Goal: Transaction & Acquisition: Subscribe to service/newsletter

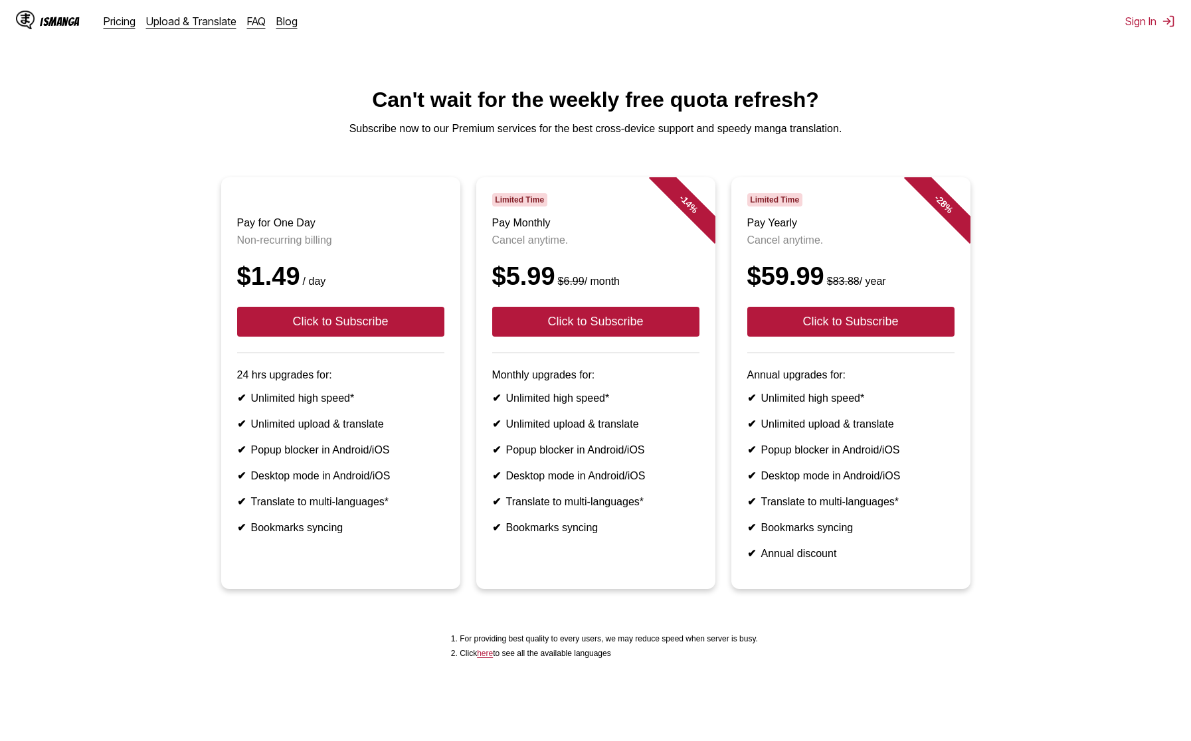
click at [507, 288] on div "$5.99 $6.99 / month" at bounding box center [595, 276] width 207 height 29
click at [264, 291] on div "$1.49 / day" at bounding box center [340, 276] width 207 height 29
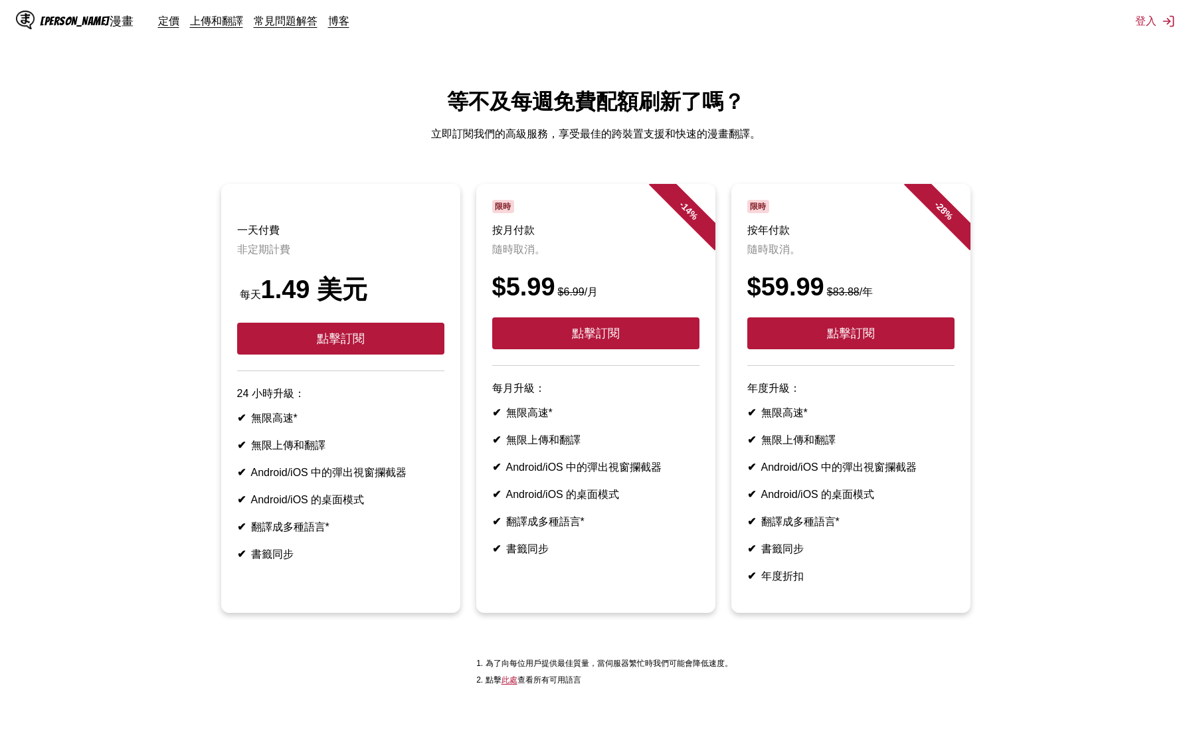
click at [573, 297] on font "$6.99" at bounding box center [571, 291] width 27 height 11
click at [602, 420] on li "✔ 無限高速*" at bounding box center [595, 413] width 207 height 14
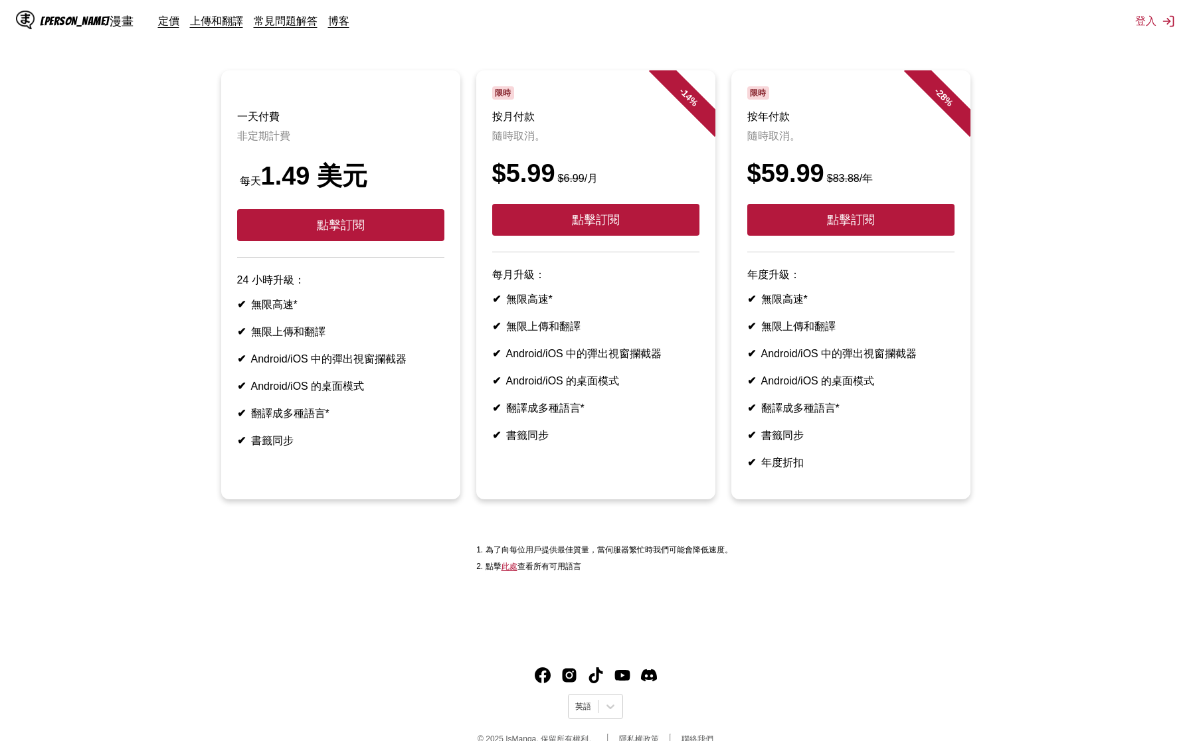
scroll to position [137, 0]
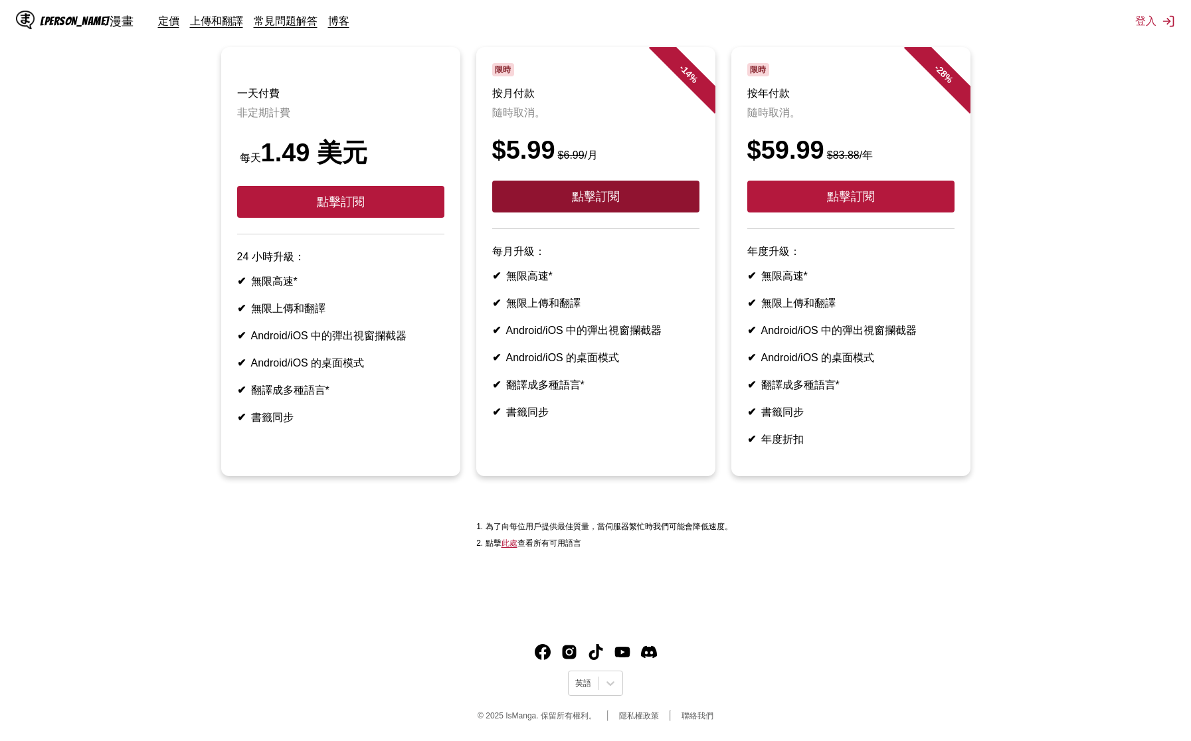
click at [587, 203] on font "點擊訂閱" at bounding box center [596, 196] width 48 height 13
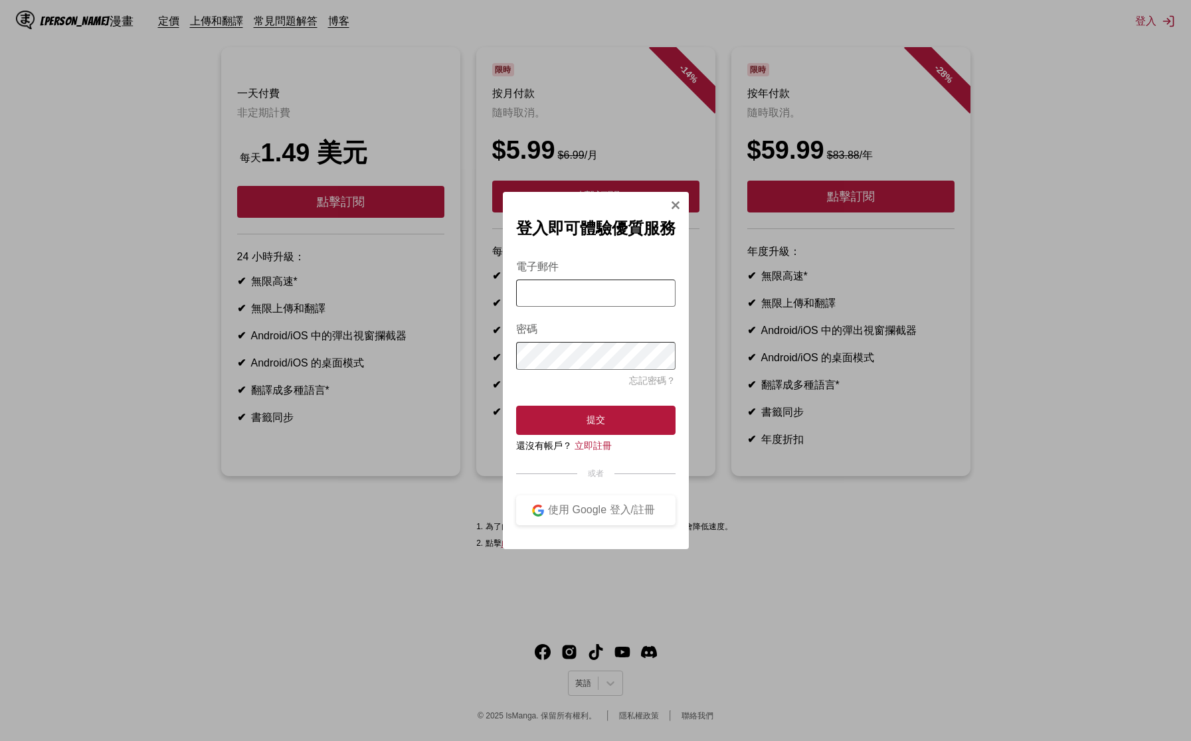
click at [693, 214] on div "登入即可體驗優質服務 電子郵件 密碼 忘記密碼？ 提交 還沒有帳戶？ 立即註冊 或者 使用 Google 登入/註冊" at bounding box center [595, 370] width 1191 height 741
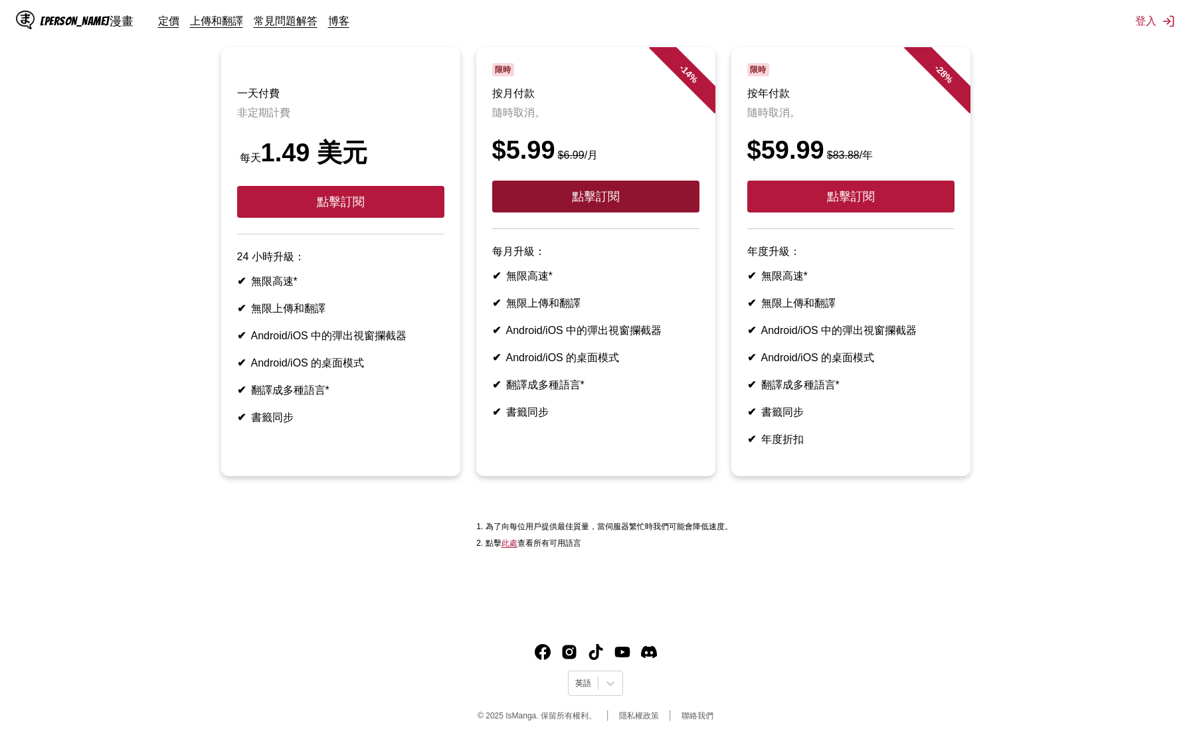
click at [679, 210] on button "點擊訂閱" at bounding box center [595, 197] width 207 height 32
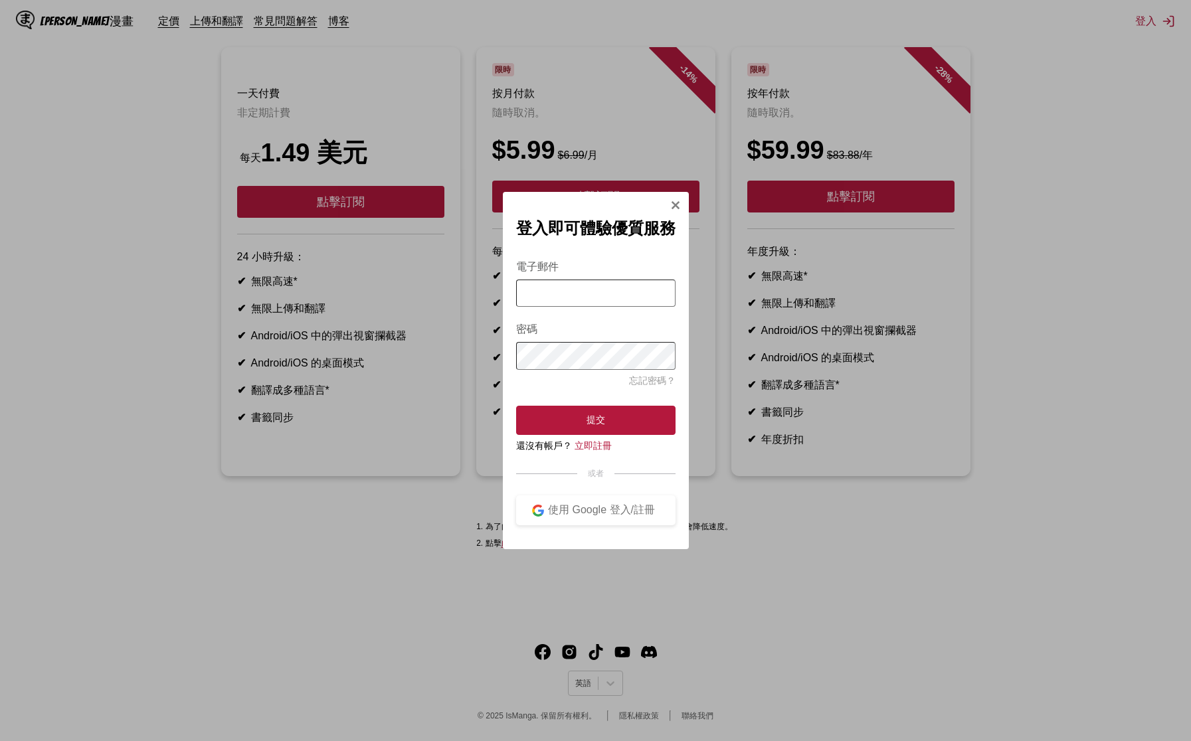
click at [676, 204] on img "登入模式" at bounding box center [675, 205] width 11 height 11
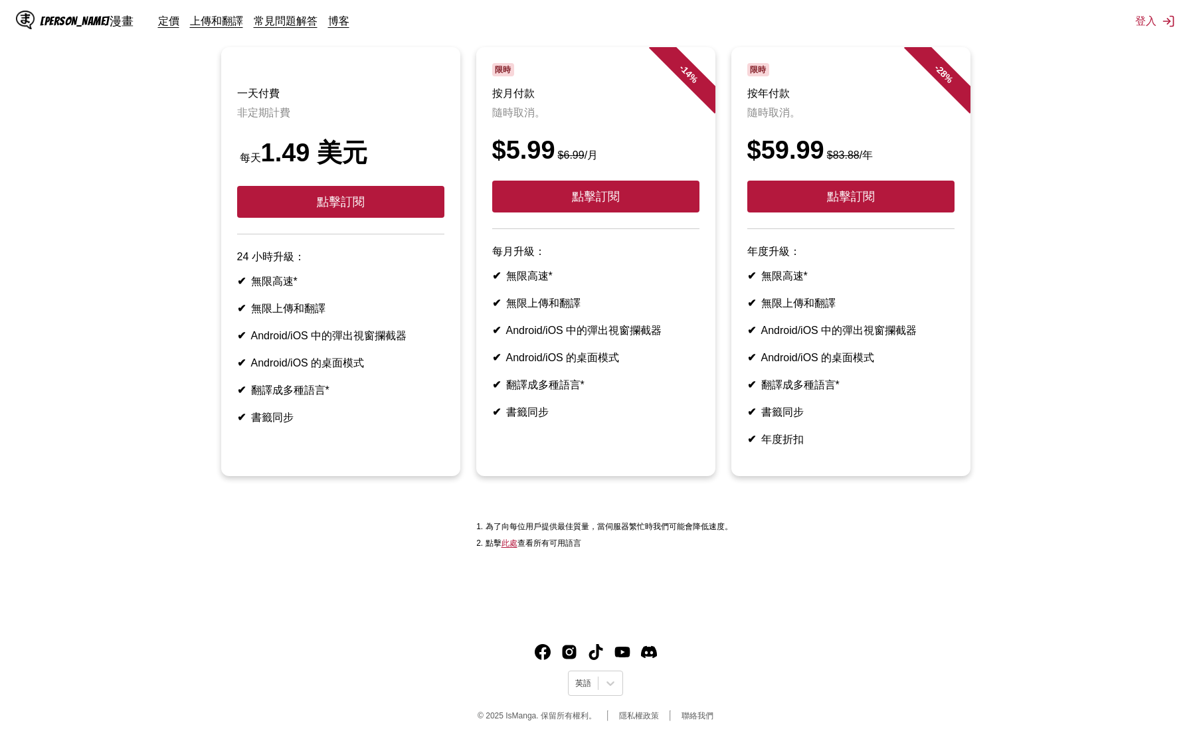
click at [253, 110] on header "一天付費 非定期計費 每天 1.49 美元 點擊訂閱" at bounding box center [340, 148] width 207 height 171
click at [252, 110] on header "一天付費 非定期計費 每天 1.49 美元 點擊訂閱" at bounding box center [340, 148] width 207 height 171
click at [252, 108] on header "一天付費 非定期計費 每天 1.49 美元 點擊訂閱" at bounding box center [340, 148] width 207 height 171
click at [240, 90] on header "一天付費 非定期計費 每天 1.49 美元 點擊訂閱" at bounding box center [340, 148] width 207 height 171
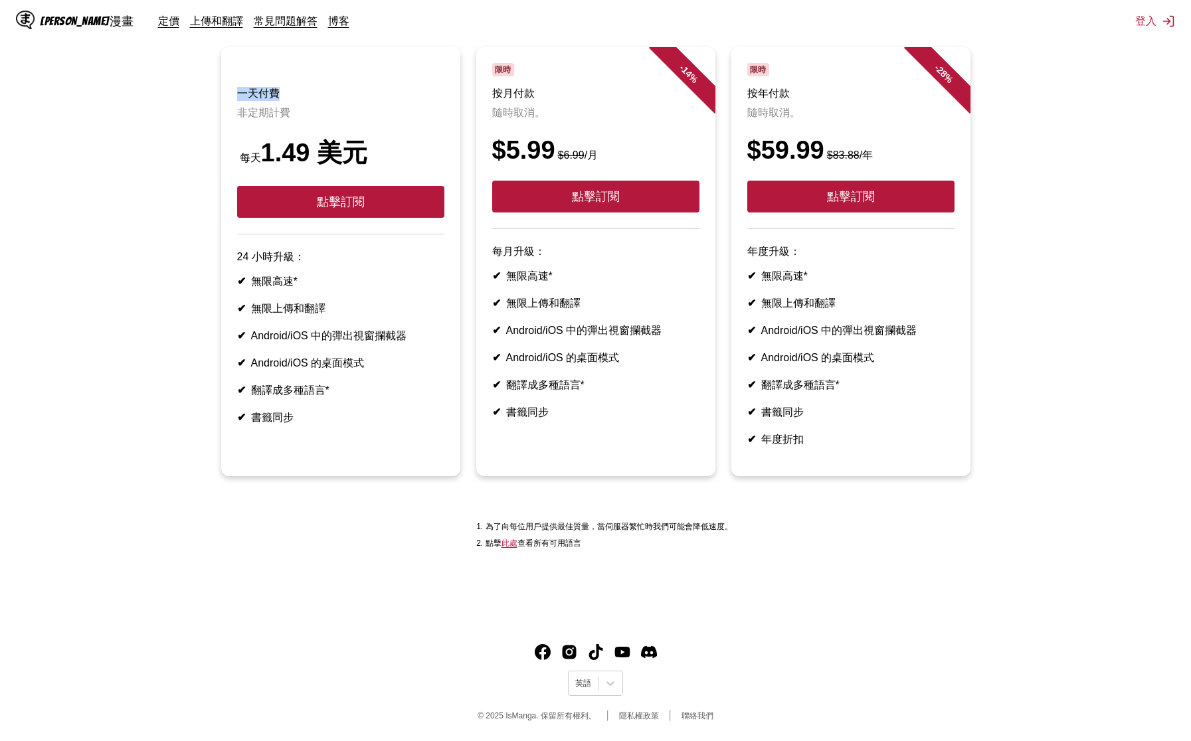
click at [240, 90] on header "一天付費 非定期計費 每天 1.49 美元 點擊訂閱" at bounding box center [340, 148] width 207 height 171
click at [416, 146] on div "每天 1.49 美元" at bounding box center [340, 153] width 207 height 34
click at [335, 316] on li "✔ 無限上傳和翻譯" at bounding box center [340, 309] width 207 height 14
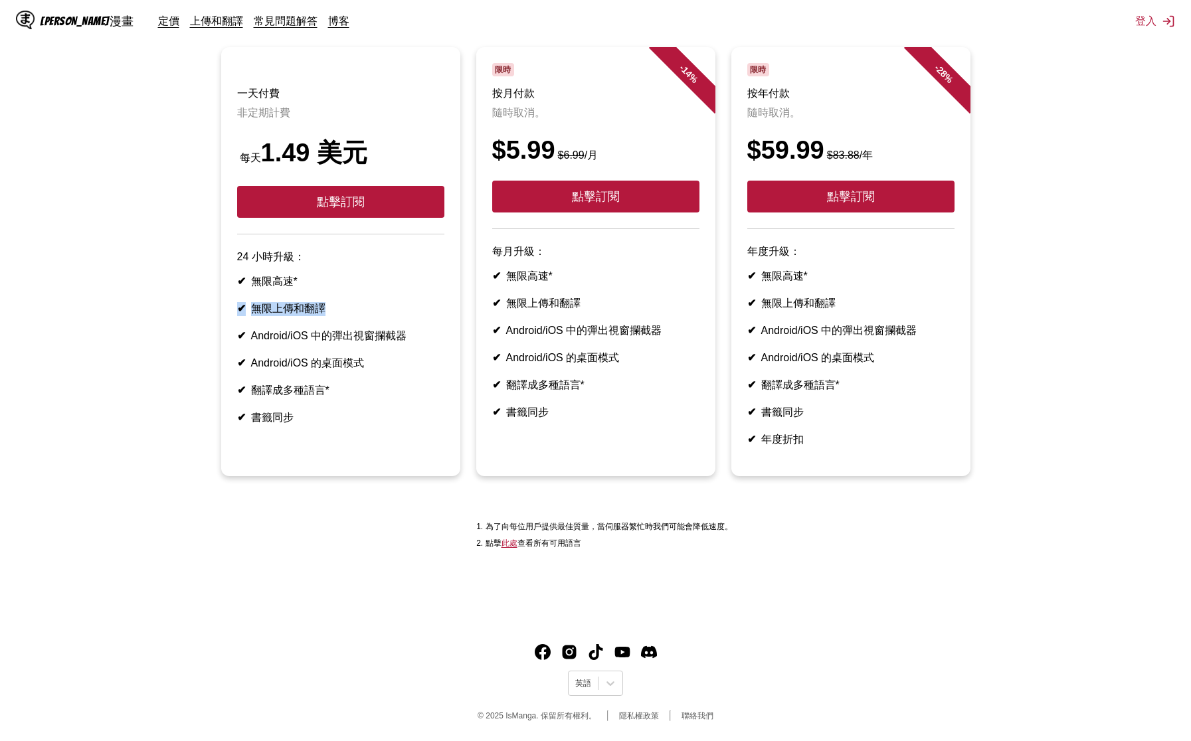
click at [388, 316] on li "✔ 無限上傳和翻譯" at bounding box center [340, 309] width 207 height 14
click at [1133, 22] on div "伊斯漫畫 定價 上傳和翻譯 常見問題解答 博客 登入 定價 上傳並翻譯 常問問題 部落格" at bounding box center [595, 21] width 1191 height 42
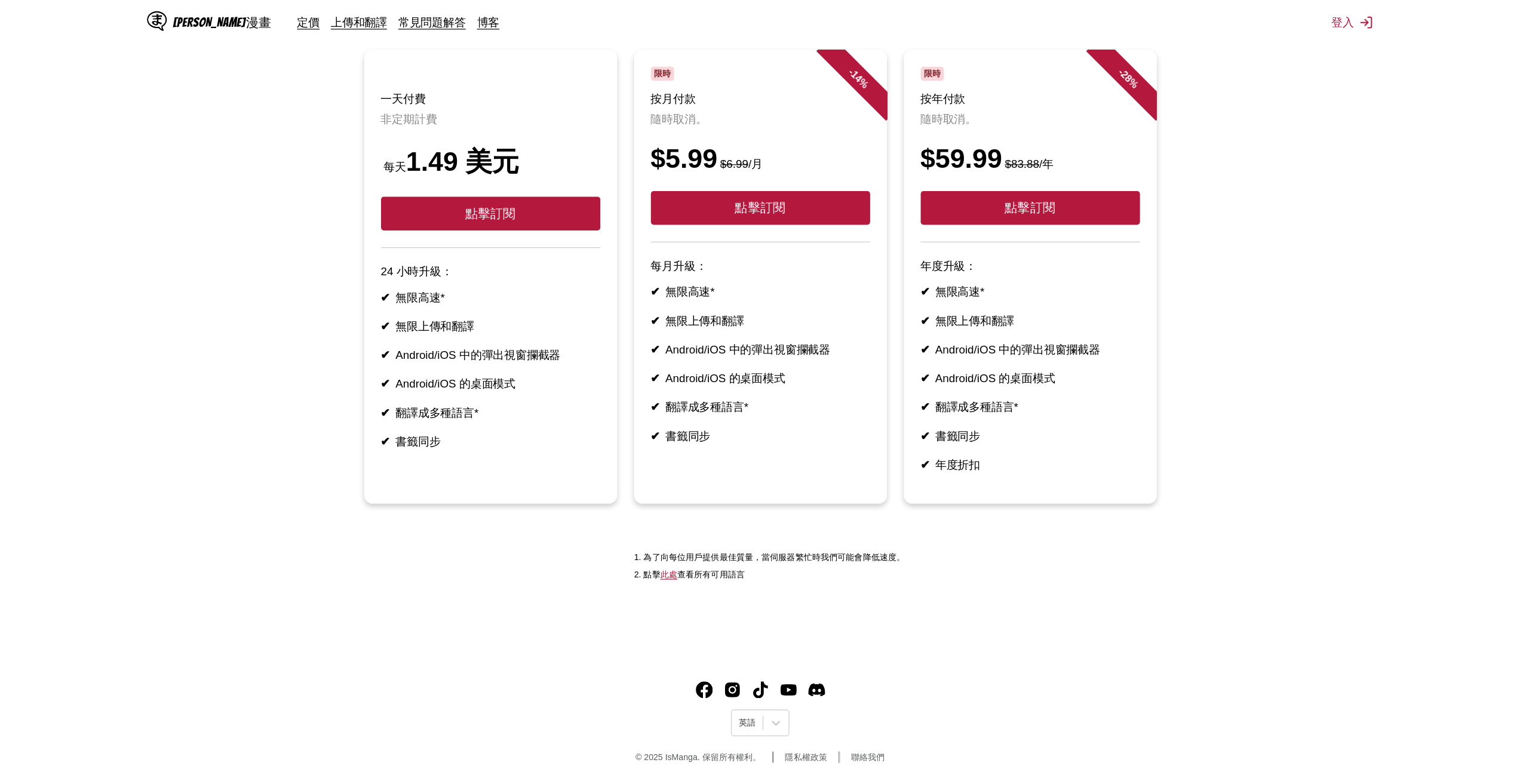
scroll to position [111, 0]
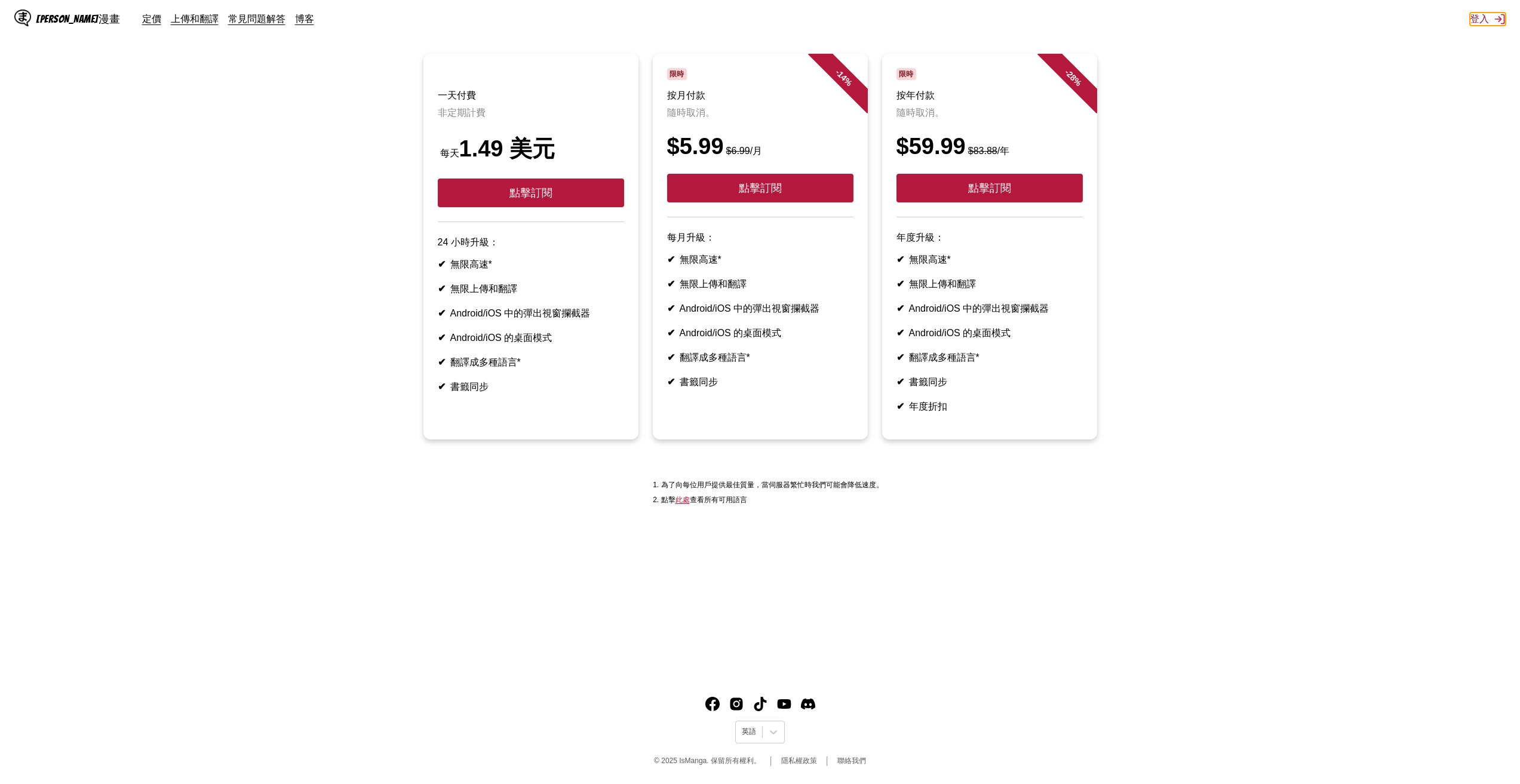
click at [1070, 21] on font "登入" at bounding box center [1479, 18] width 19 height 12
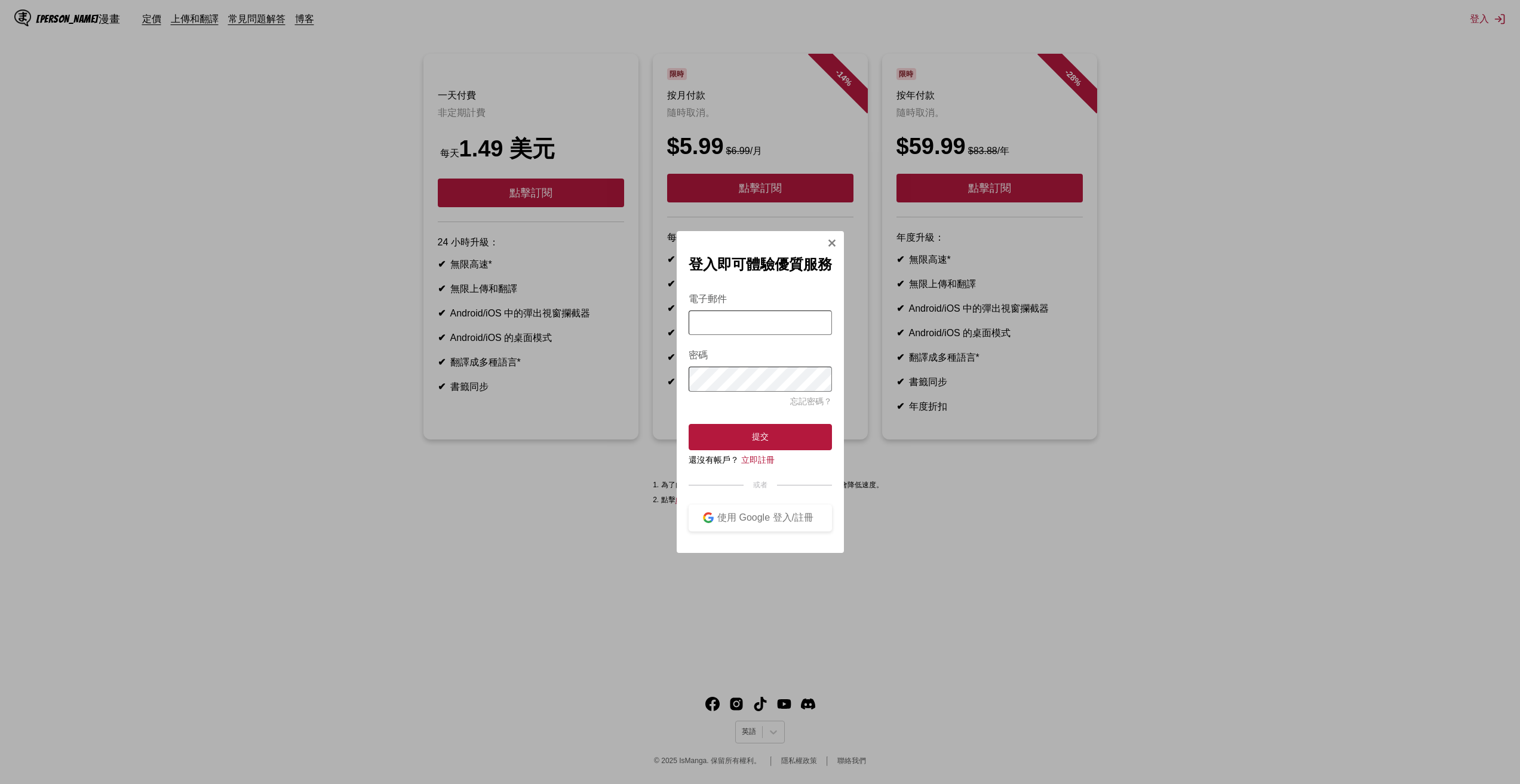
click at [735, 322] on input "電子郵件" at bounding box center [760, 322] width 143 height 24
click at [743, 522] on font "使用 Google 登入/註冊" at bounding box center [764, 517] width 96 height 10
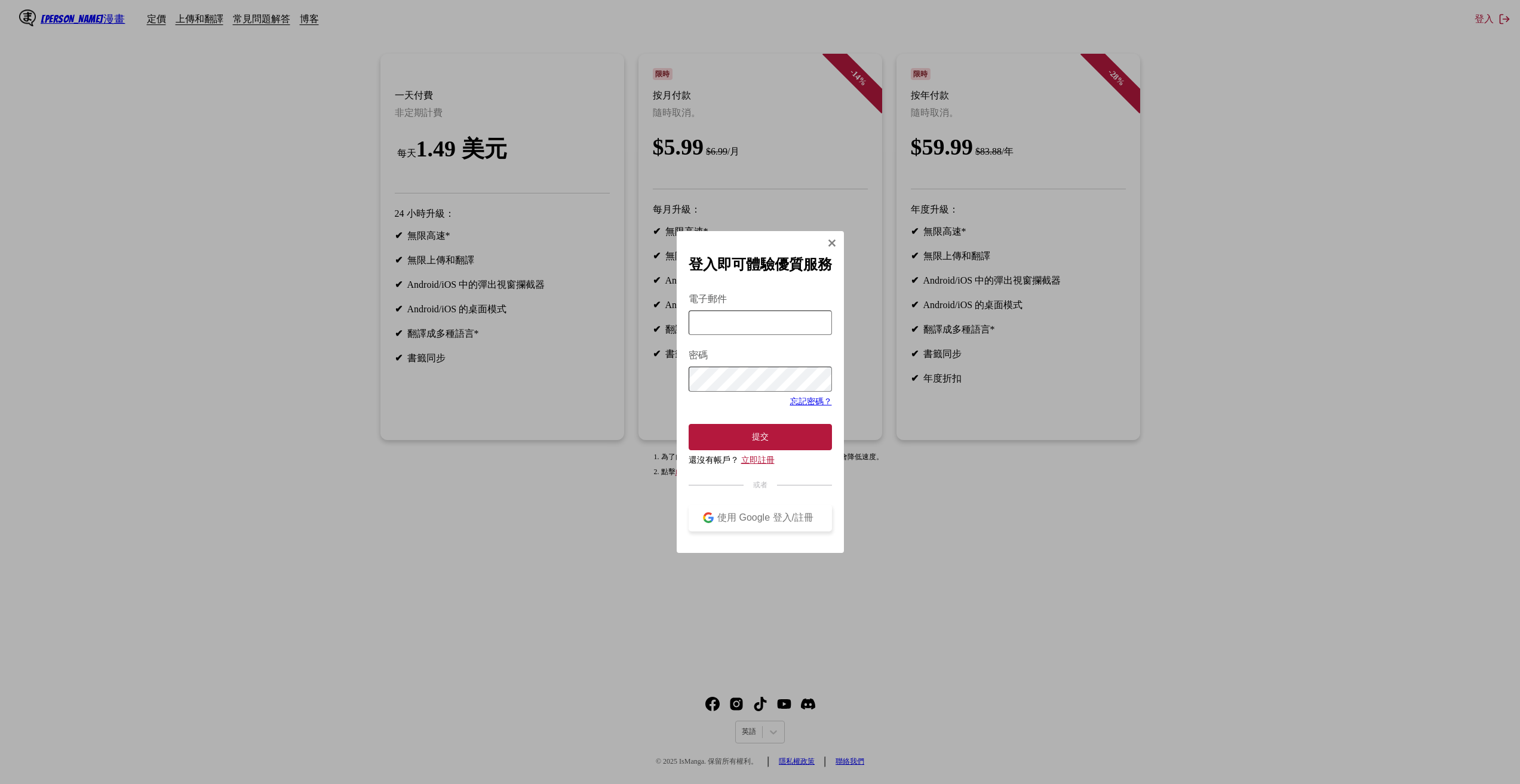
scroll to position [19, 0]
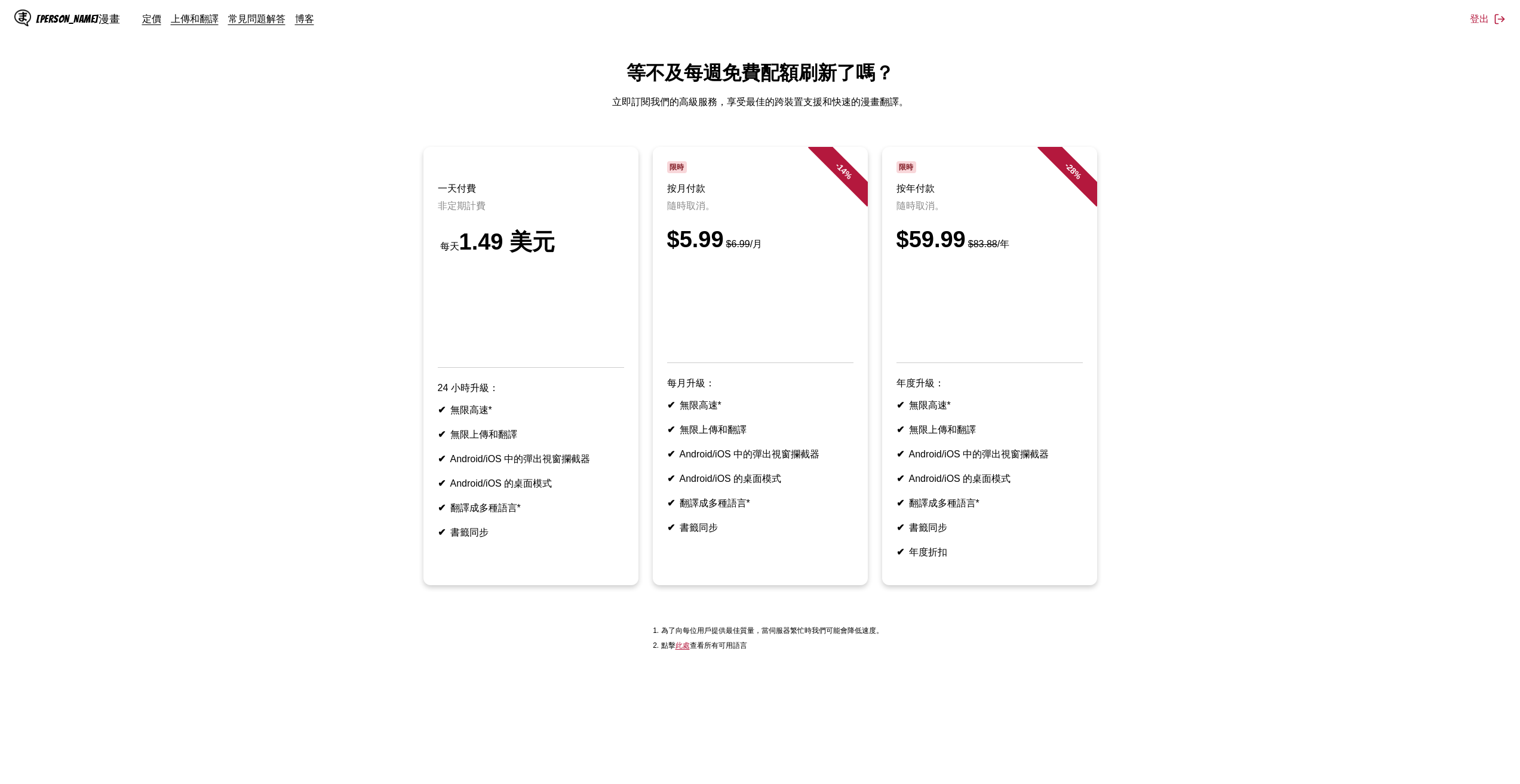
click at [496, 251] on font "1.49 美元" at bounding box center [507, 242] width 96 height 25
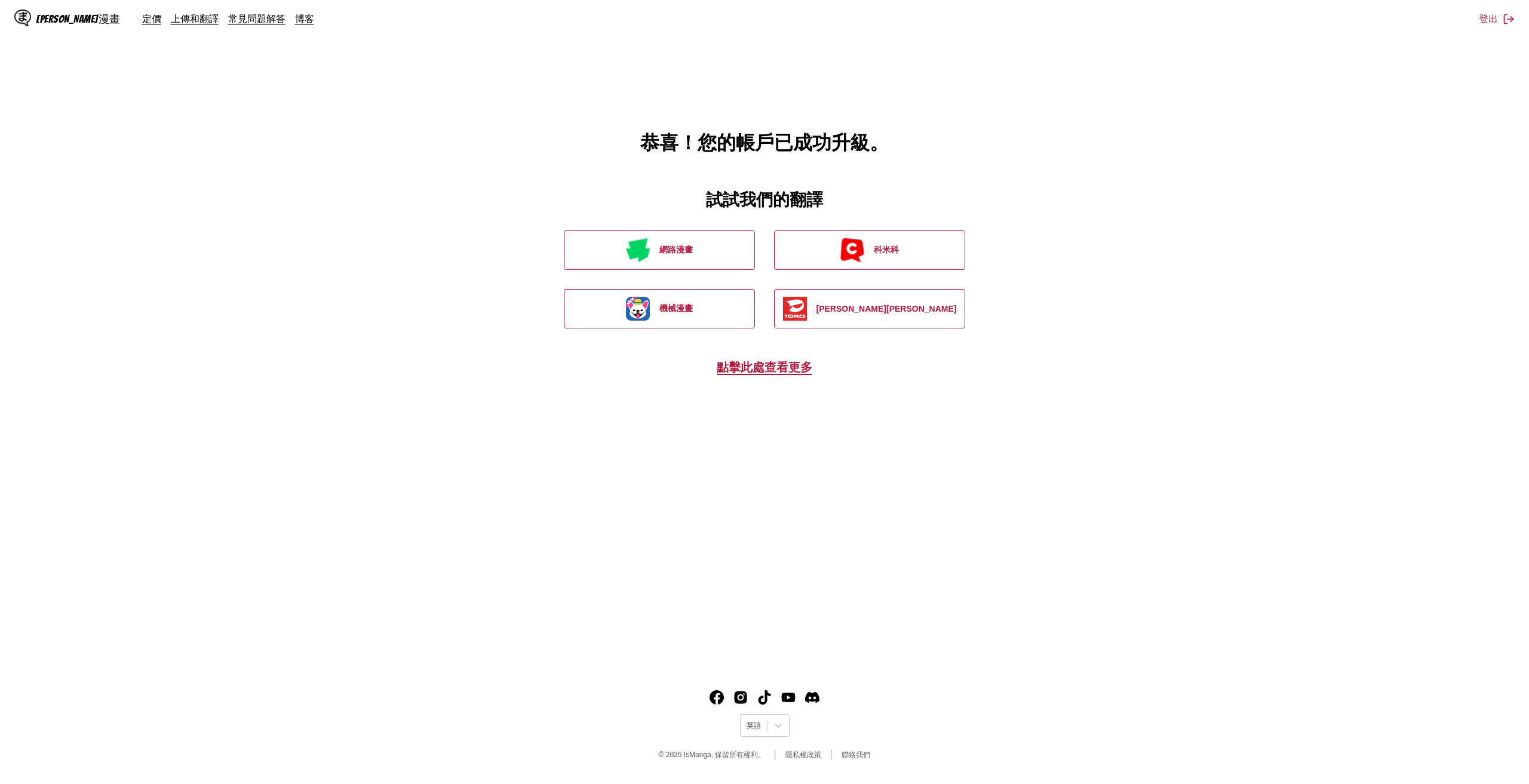
click at [756, 388] on main "恭喜！您的帳戶已成功升級。 試試我們的翻譯 網路漫畫 科米科 機械漫畫 托米克斯 點擊此處查看更多" at bounding box center [764, 333] width 1529 height 666
click at [767, 373] on font "點擊此處查看更多" at bounding box center [764, 367] width 95 height 14
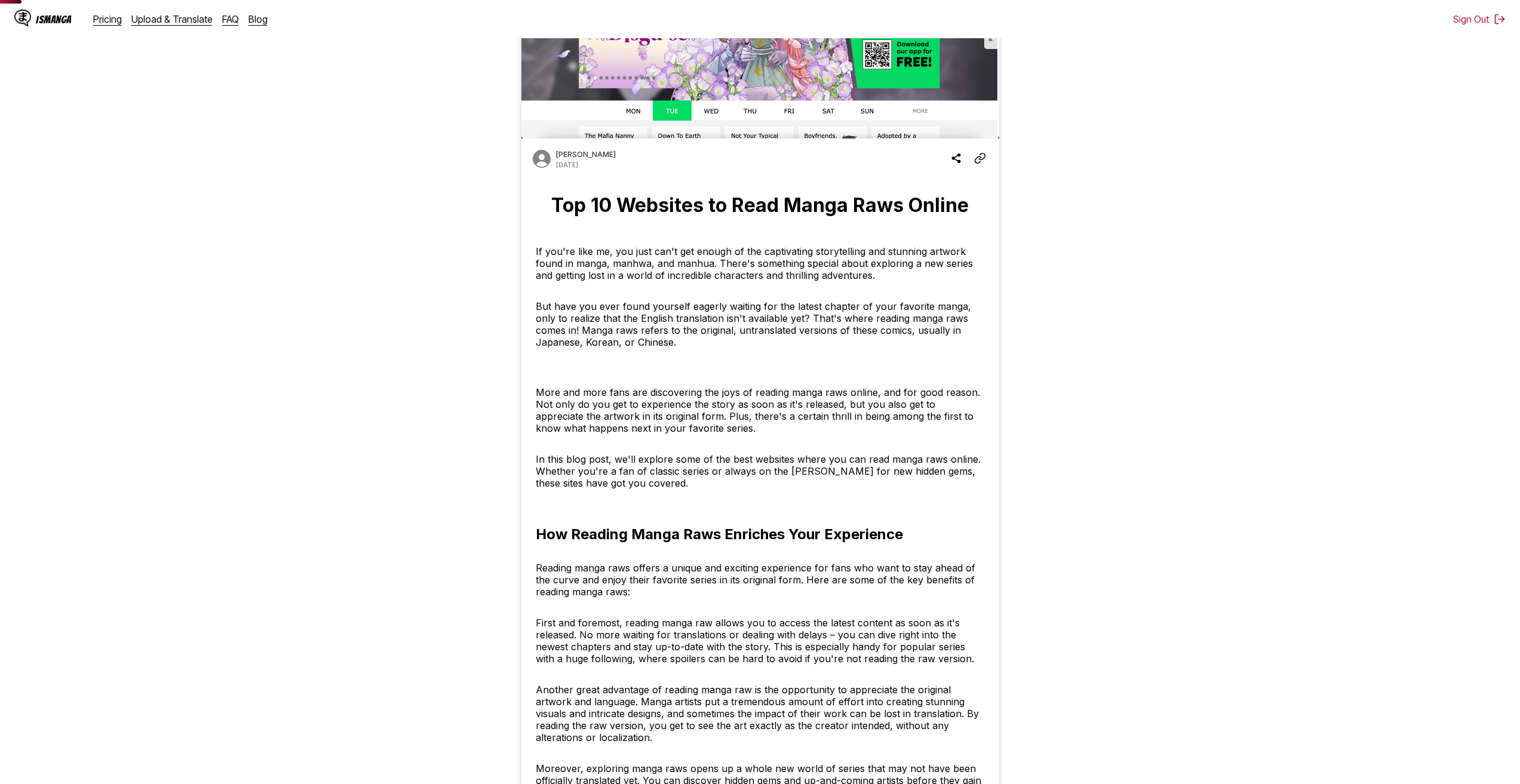
scroll to position [179, 0]
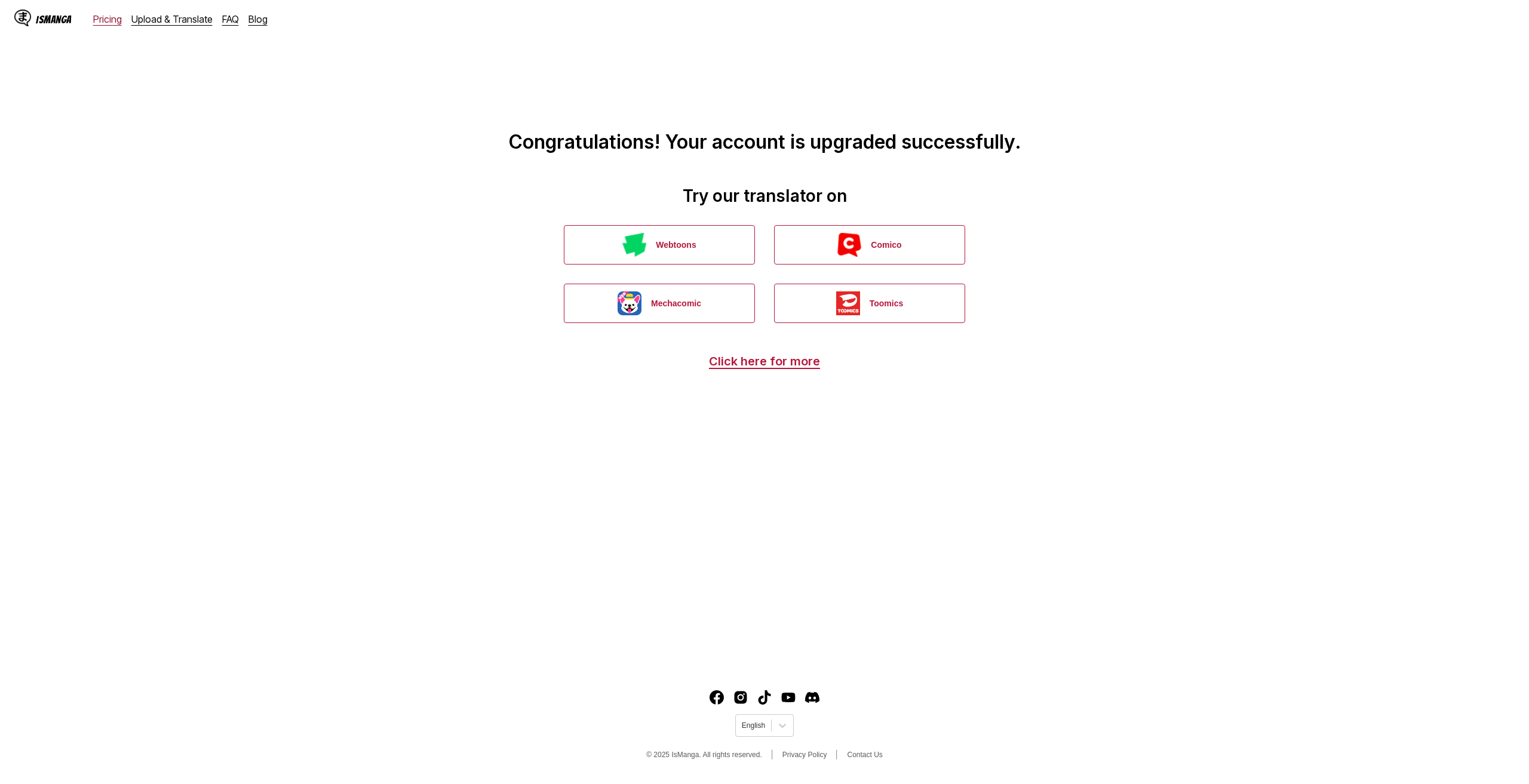
click at [96, 17] on link "Pricing" at bounding box center [108, 19] width 29 height 12
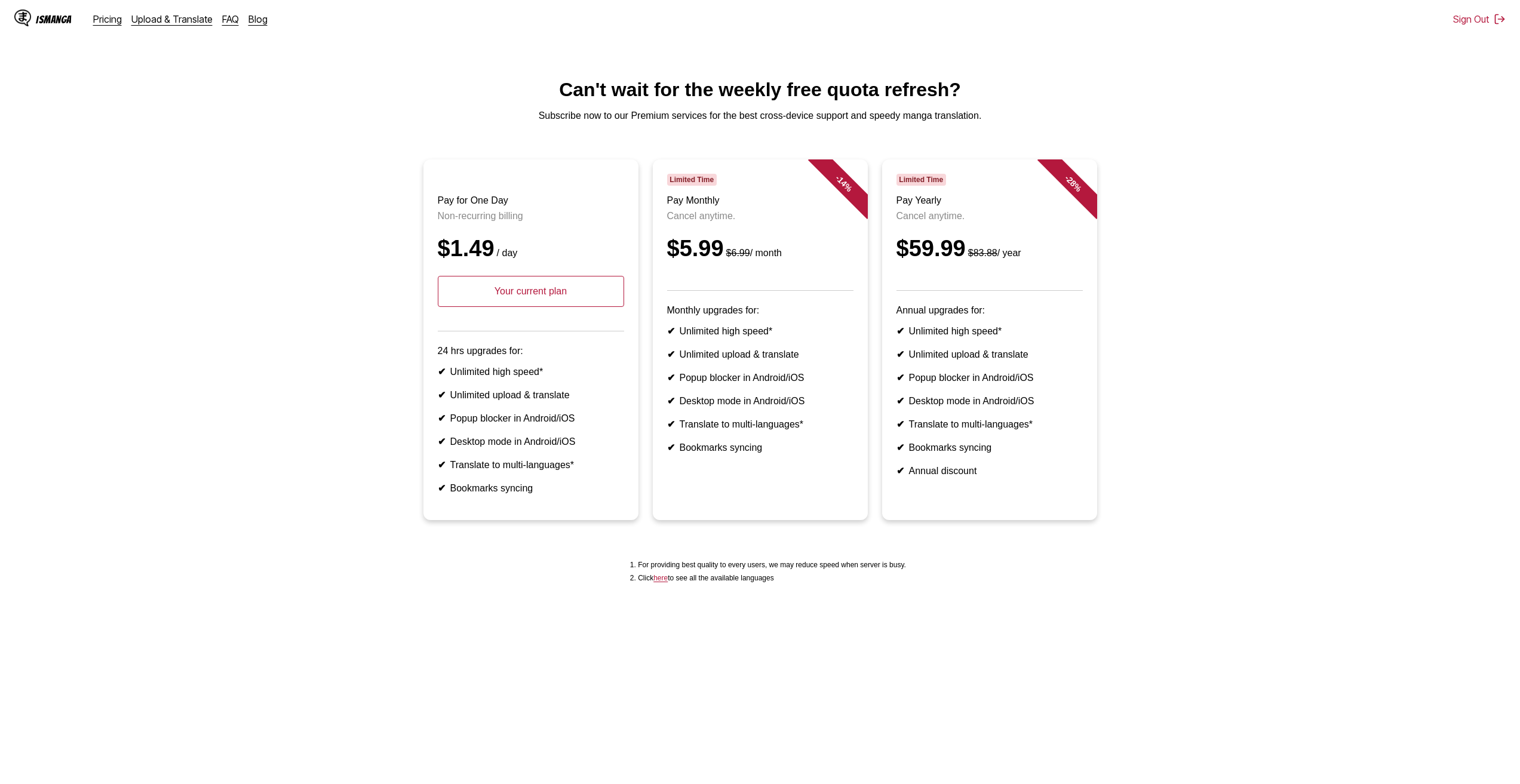
click at [529, 304] on p "Your current plan" at bounding box center [531, 291] width 186 height 31
click at [488, 221] on p "Non-recurring billing" at bounding box center [531, 216] width 186 height 11
click at [469, 206] on h3 "Pay for One Day" at bounding box center [531, 200] width 186 height 11
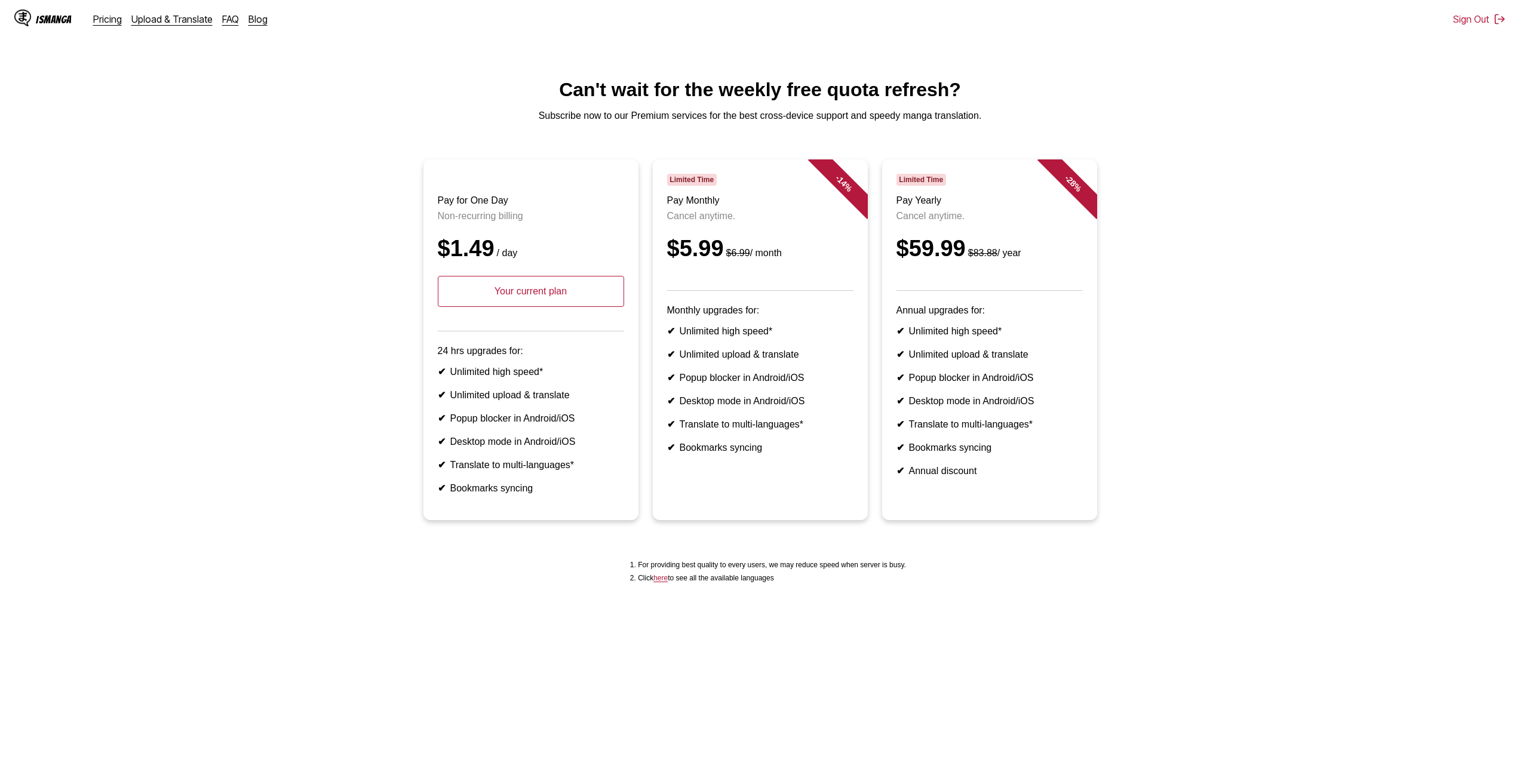
click at [506, 231] on header "Pay for One Day Non-recurring billing $1.49 / day Your current plan" at bounding box center [531, 252] width 186 height 157
click at [461, 221] on p "Non-recurring billing" at bounding box center [531, 216] width 186 height 11
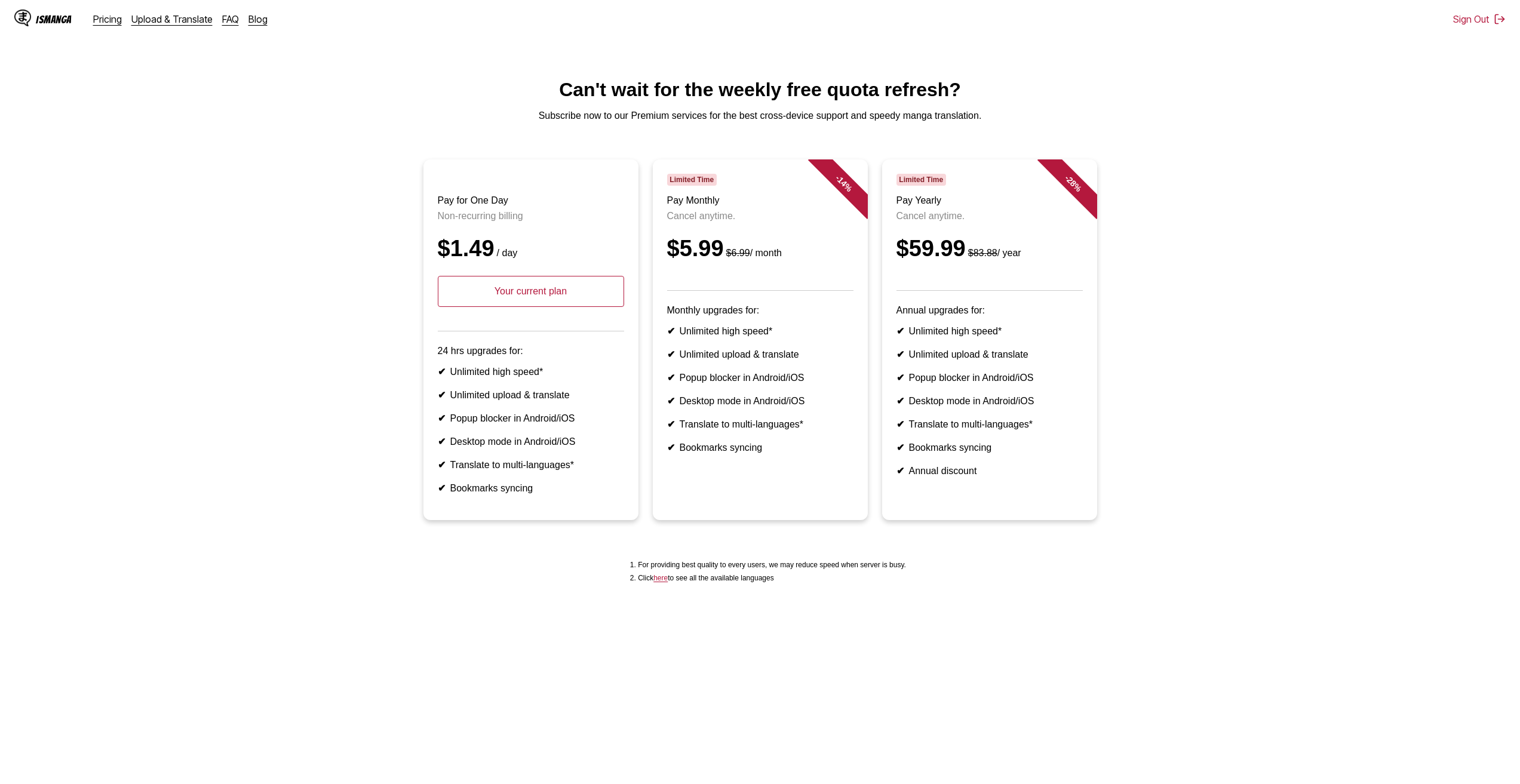
click at [522, 306] on p "Your current plan" at bounding box center [531, 291] width 186 height 31
click at [412, 272] on ul "Pay for One Day Non-recurring billing $1.49 / day Your current plan 24 hrs upgr…" at bounding box center [760, 346] width 1501 height 375
click at [474, 236] on header "Pay for One Day Non-recurring billing $1.49 / day Your current plan" at bounding box center [531, 252] width 186 height 157
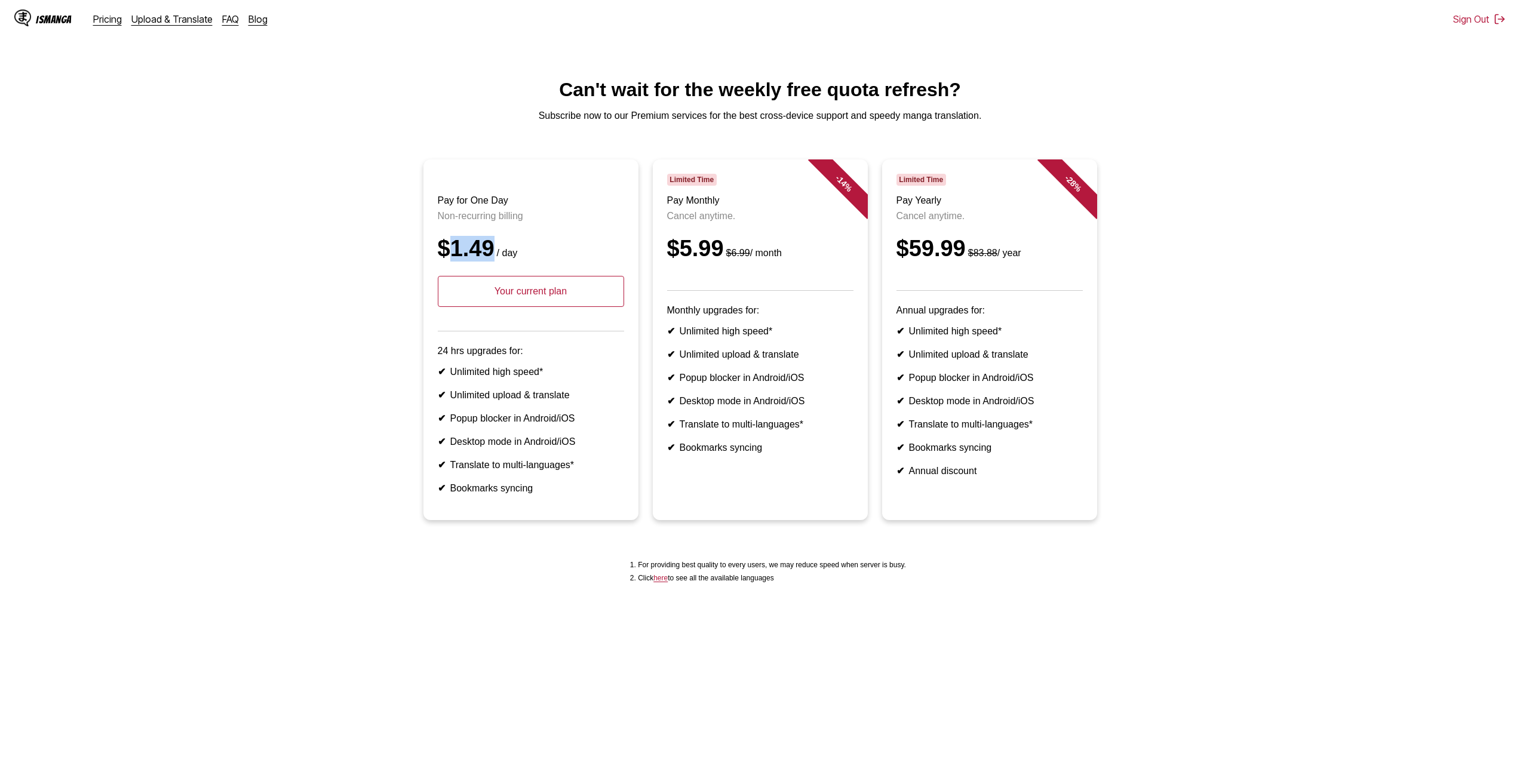
click at [474, 236] on header "Pay for One Day Non-recurring billing $1.49 / day Your current plan" at bounding box center [531, 252] width 186 height 157
click at [483, 221] on p "Non-recurring billing" at bounding box center [531, 216] width 186 height 11
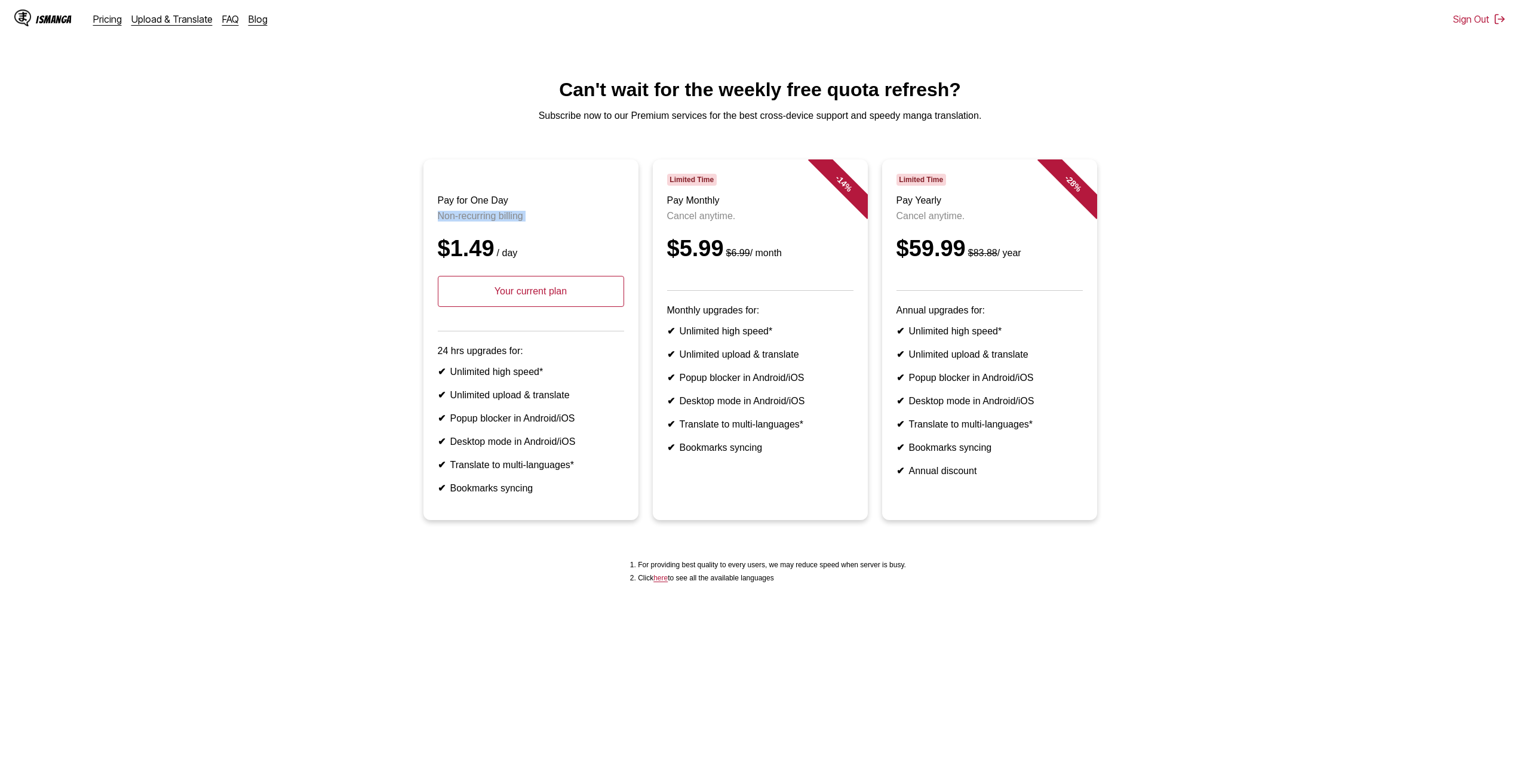
copy p "Non-recurring billing"
click at [358, 298] on ul "Pay for One Day Non-recurring billing $1.49 / day Your current plan 24 hrs upgr…" at bounding box center [760, 346] width 1501 height 375
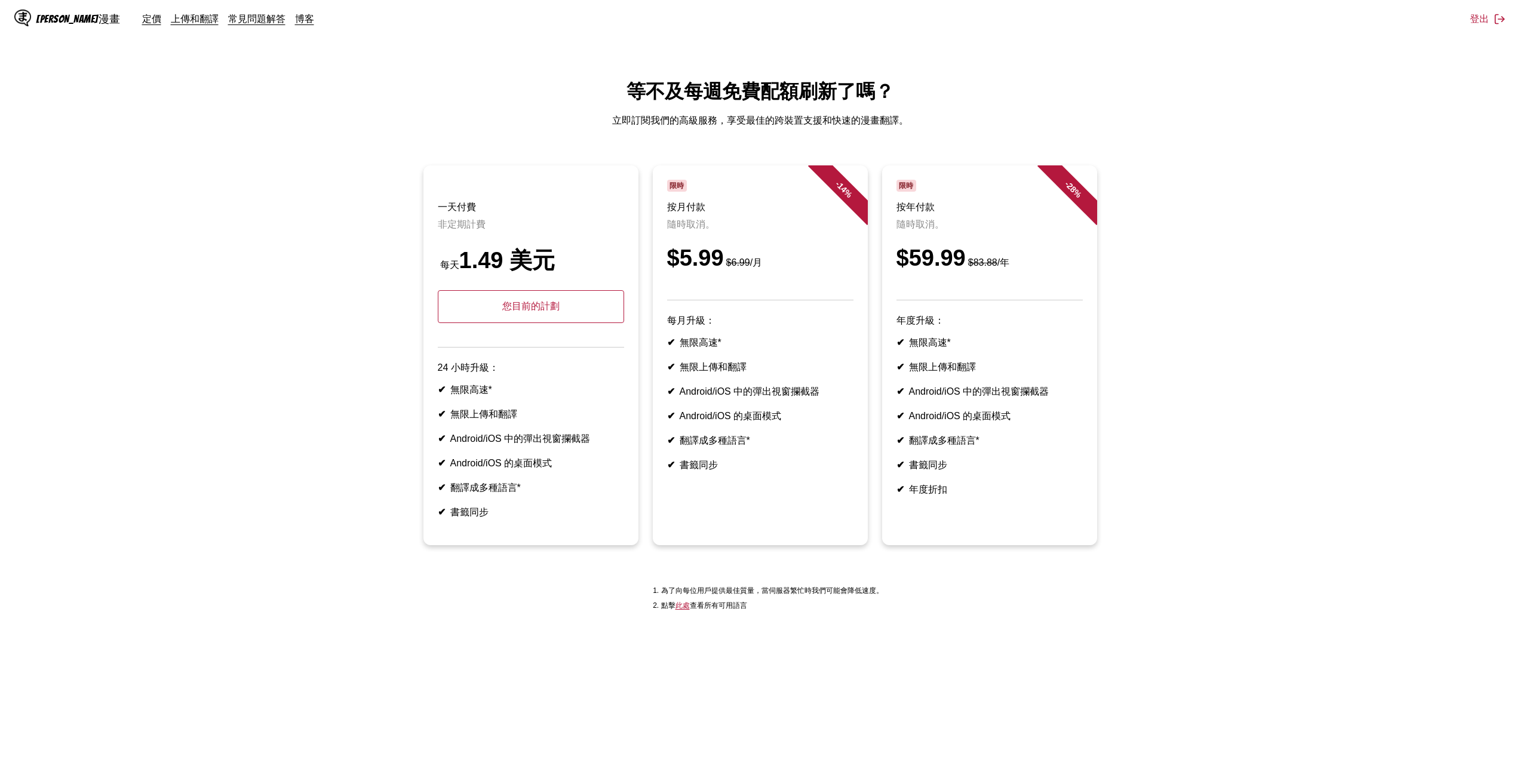
click at [454, 228] on font "非定期計費" at bounding box center [461, 224] width 48 height 10
click at [487, 243] on header "一天付費 非定期計費 每天 1.49 美元 您目前的計劃" at bounding box center [531, 263] width 186 height 168
